Goal: Task Accomplishment & Management: Use online tool/utility

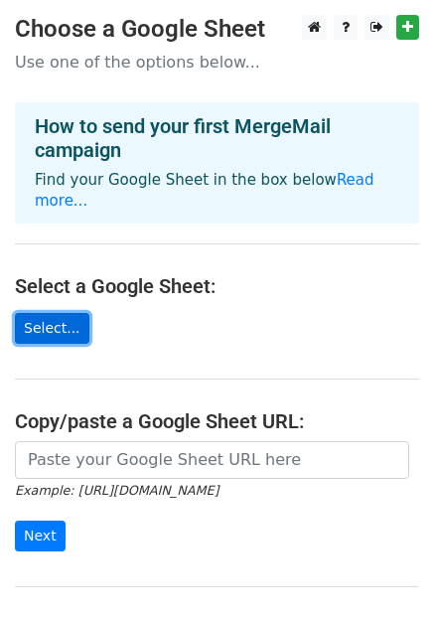
click at [44, 313] on link "Select..." at bounding box center [52, 328] width 75 height 31
click at [50, 313] on link "Select..." at bounding box center [52, 328] width 75 height 31
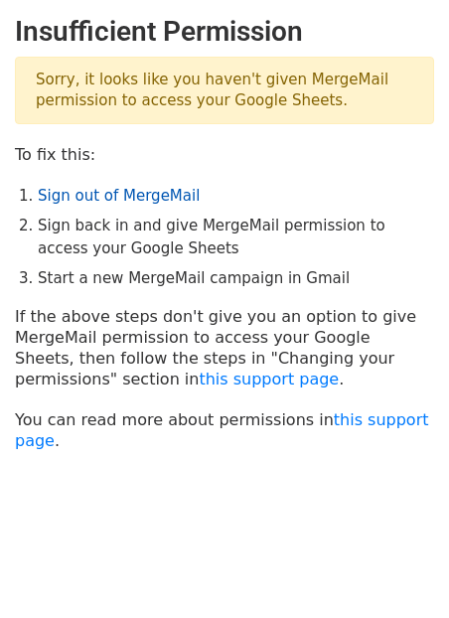
click at [114, 196] on link "Sign out of MergeMail" at bounding box center [119, 196] width 162 height 18
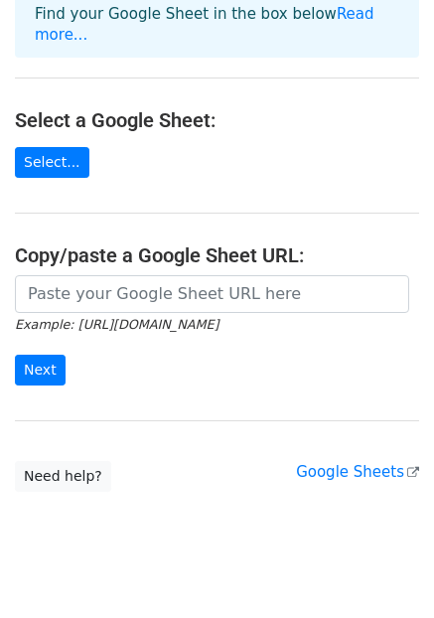
scroll to position [175, 0]
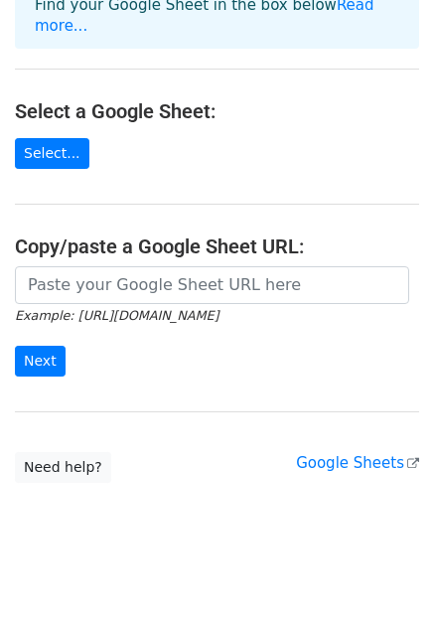
drag, startPoint x: 315, startPoint y: 104, endPoint x: 376, endPoint y: 91, distance: 62.0
click at [376, 99] on h4 "Select a Google Sheet:" at bounding box center [217, 111] width 405 height 24
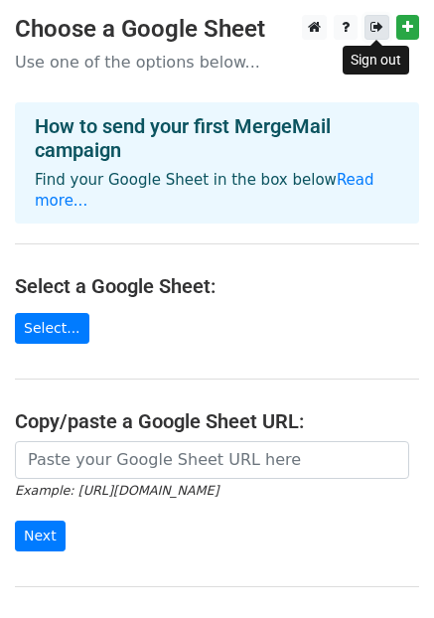
click at [378, 27] on icon at bounding box center [377, 27] width 13 height 14
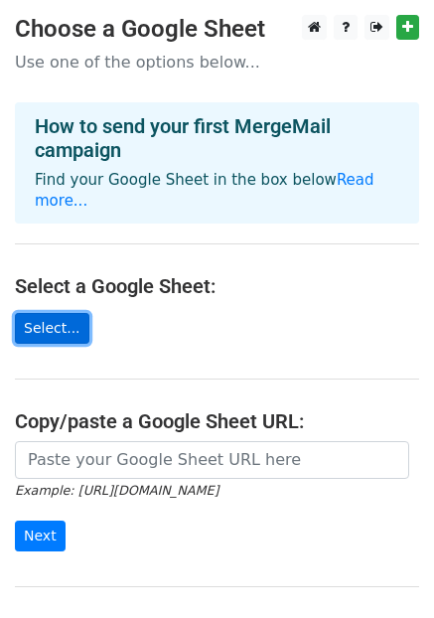
click at [49, 313] on link "Select..." at bounding box center [52, 328] width 75 height 31
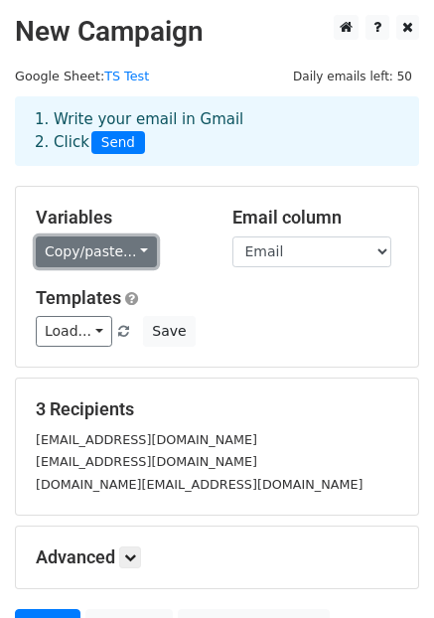
click at [127, 259] on link "Copy/paste..." at bounding box center [96, 252] width 121 height 31
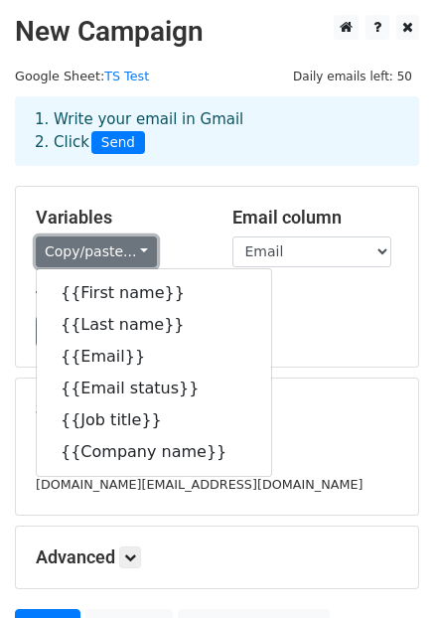
click at [127, 259] on link "Copy/paste..." at bounding box center [96, 252] width 121 height 31
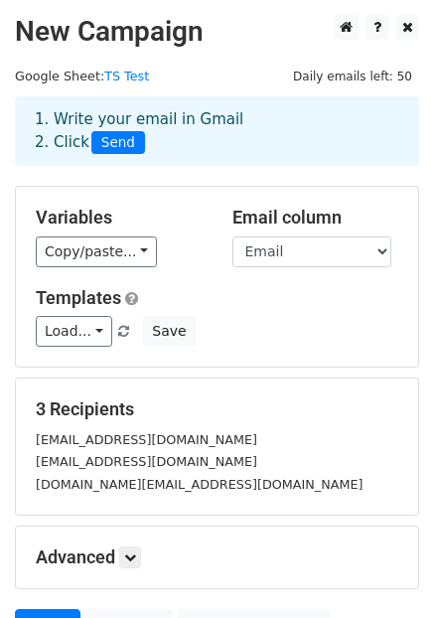
click at [231, 306] on h5 "Templates" at bounding box center [217, 298] width 363 height 22
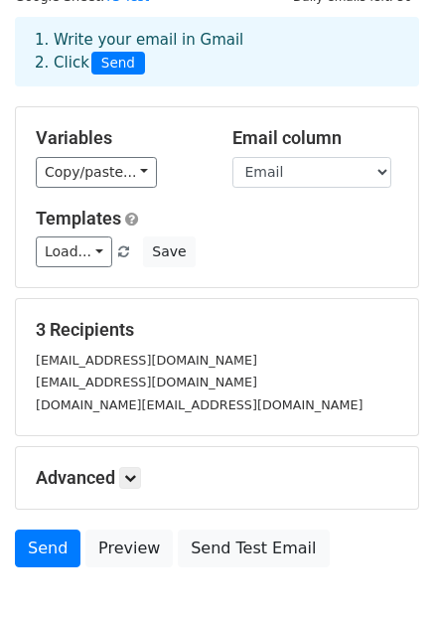
scroll to position [80, 0]
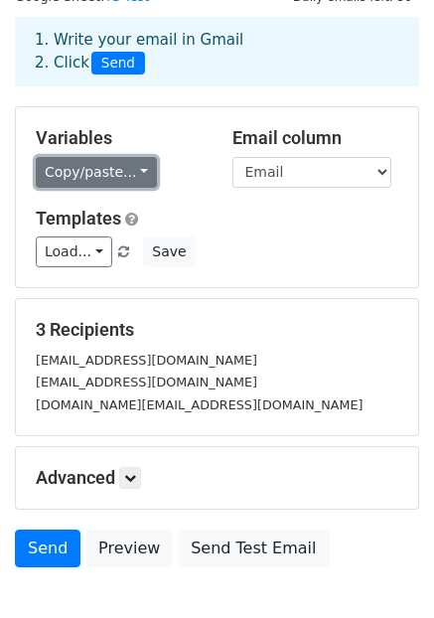
click at [104, 168] on link "Copy/paste..." at bounding box center [96, 172] width 121 height 31
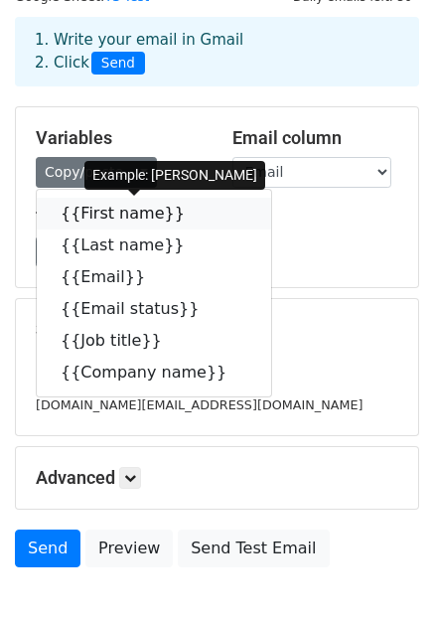
drag, startPoint x: 162, startPoint y: 213, endPoint x: 7, endPoint y: 216, distance: 155.1
click at [190, 213] on icon at bounding box center [198, 213] width 16 height 16
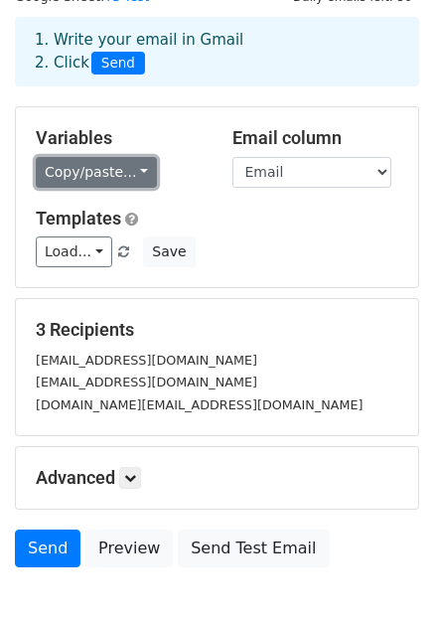
click at [67, 177] on link "Copy/paste..." at bounding box center [96, 172] width 121 height 31
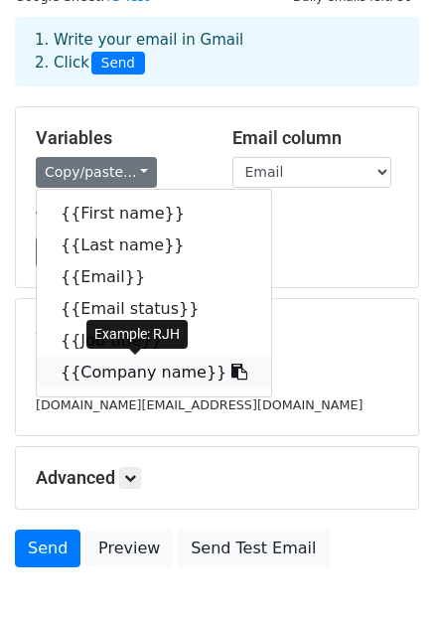
click at [138, 371] on link "{{Company name}}" at bounding box center [154, 373] width 235 height 32
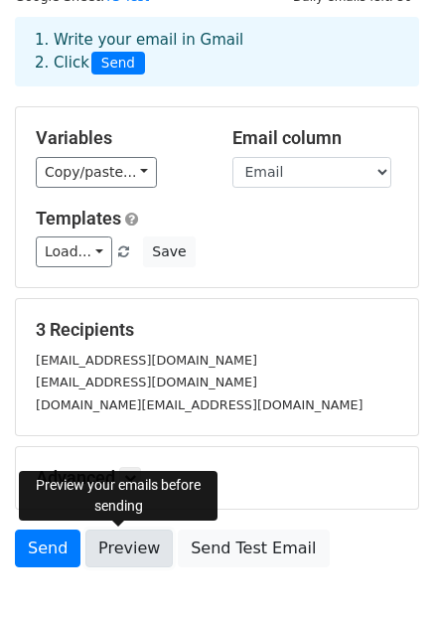
click at [110, 556] on link "Preview" at bounding box center [129, 549] width 87 height 38
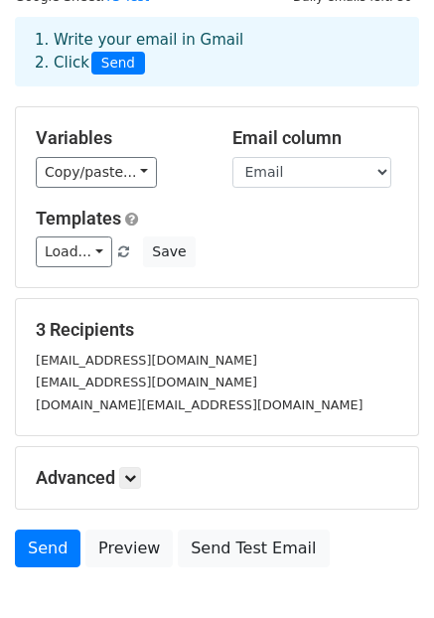
click at [277, 473] on h5 "Advanced" at bounding box center [217, 478] width 363 height 22
click at [132, 478] on icon at bounding box center [130, 478] width 12 height 12
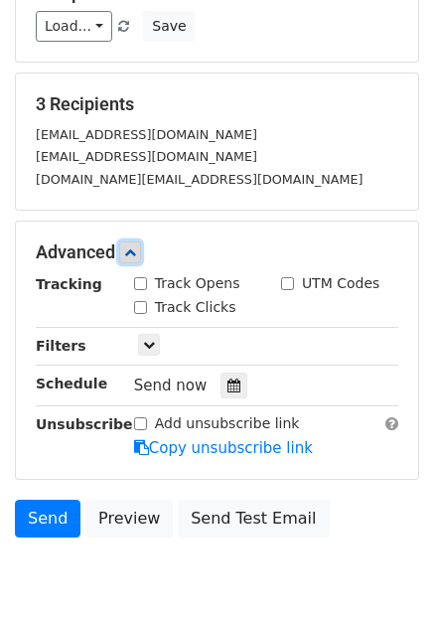
scroll to position [306, 0]
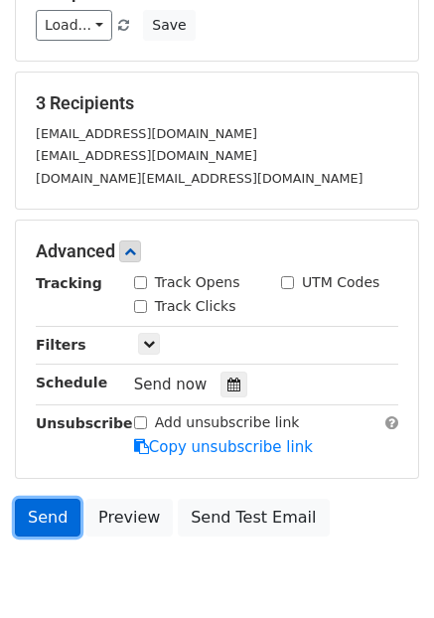
click at [55, 527] on link "Send" at bounding box center [48, 518] width 66 height 38
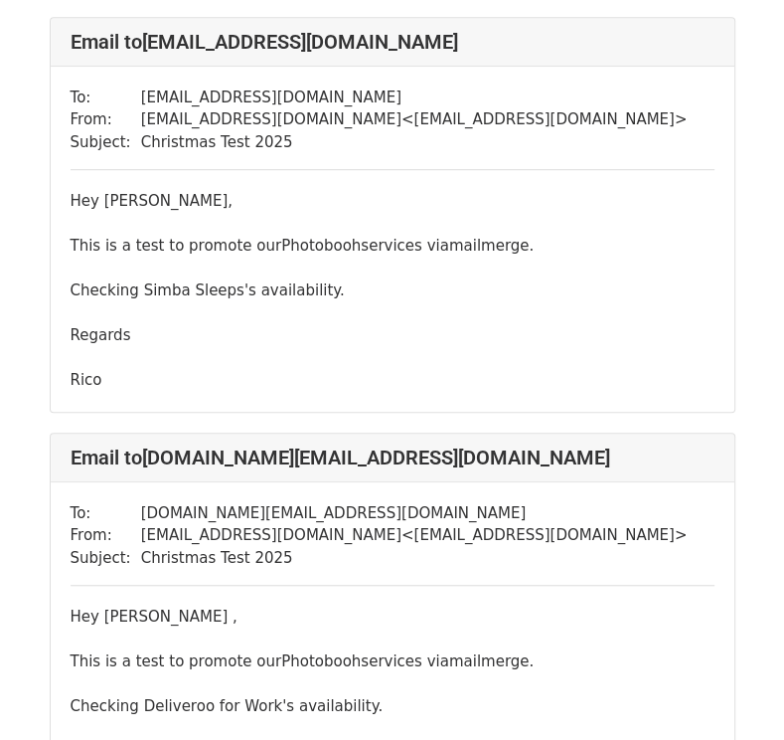
scroll to position [541, 0]
